Goal: Navigation & Orientation: Find specific page/section

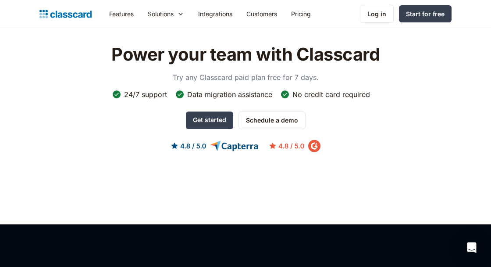
scroll to position [498, 0]
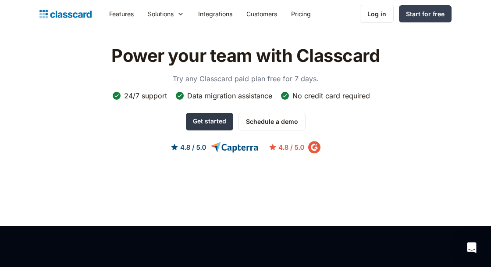
click at [207, 118] on link "Get started" at bounding box center [209, 122] width 47 height 18
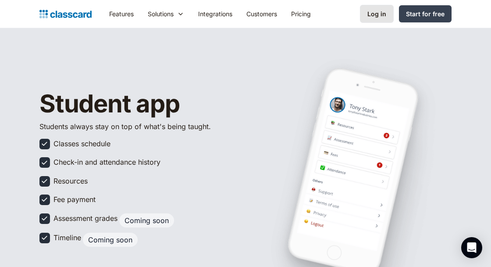
click at [381, 14] on div "Log in" at bounding box center [376, 13] width 19 height 9
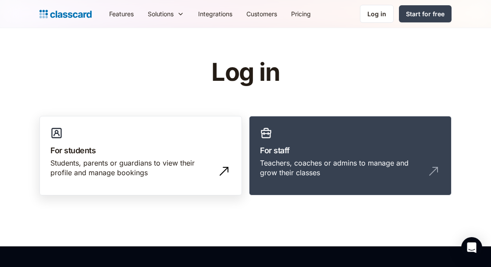
click at [93, 146] on h3 "For students" at bounding box center [140, 150] width 181 height 12
